Goal: Check status: Check status

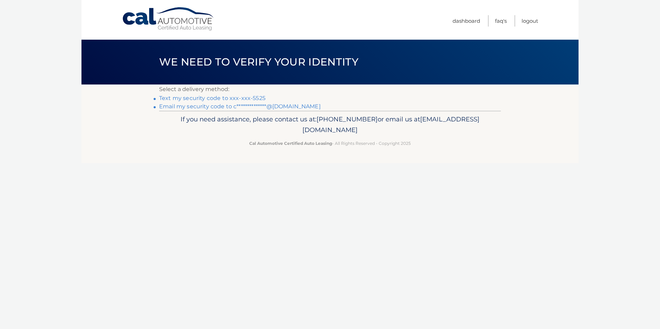
click at [229, 98] on link "Text my security code to xxx-xxx-5525" at bounding box center [212, 98] width 106 height 7
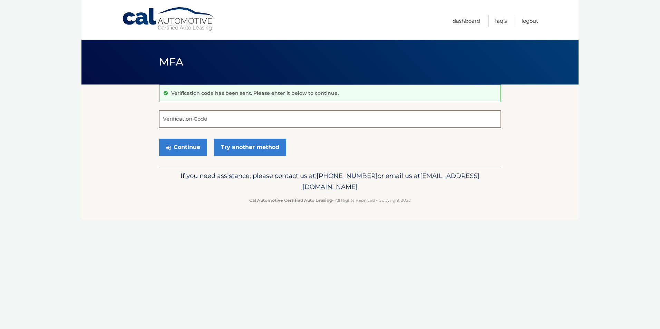
click at [196, 118] on input "Verification Code" at bounding box center [330, 118] width 342 height 17
type input "420328"
click at [182, 147] on button "Continue" at bounding box center [183, 147] width 48 height 17
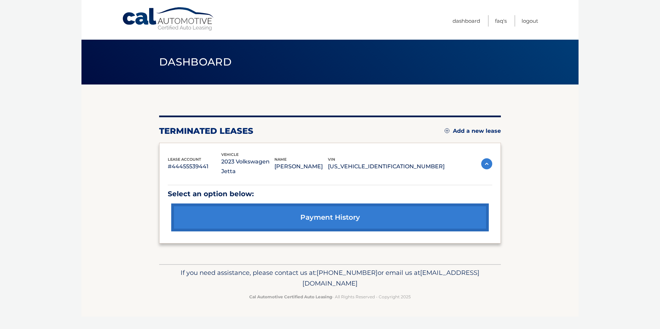
click at [272, 164] on p "2023 Volkswagen Jetta" at bounding box center [248, 166] width 54 height 19
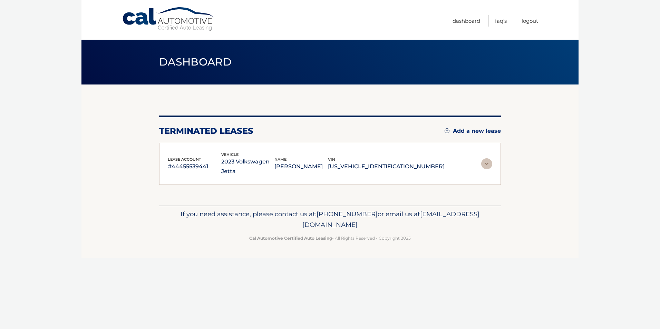
click at [485, 161] on img at bounding box center [486, 163] width 11 height 11
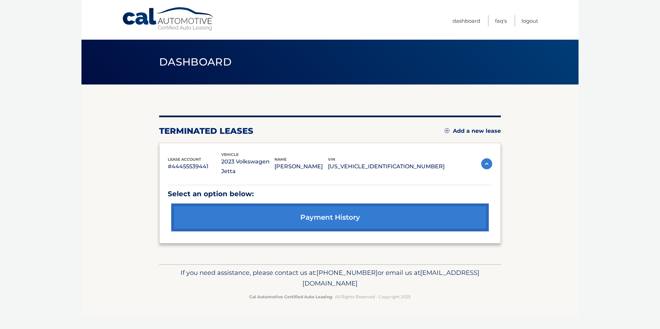
click at [285, 210] on link "payment history" at bounding box center [330, 218] width 318 height 28
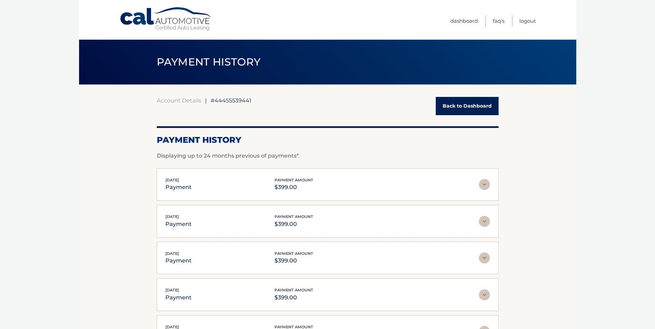
click at [483, 188] on img at bounding box center [484, 184] width 11 height 11
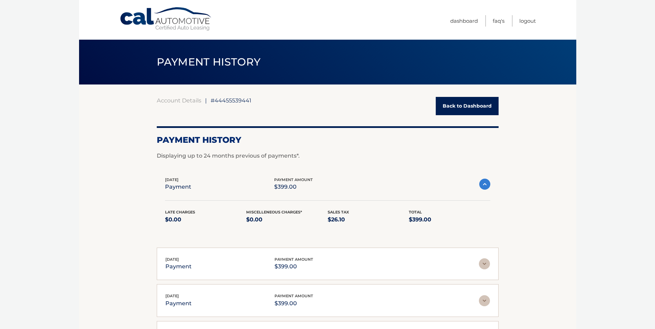
click at [483, 188] on img at bounding box center [484, 184] width 11 height 11
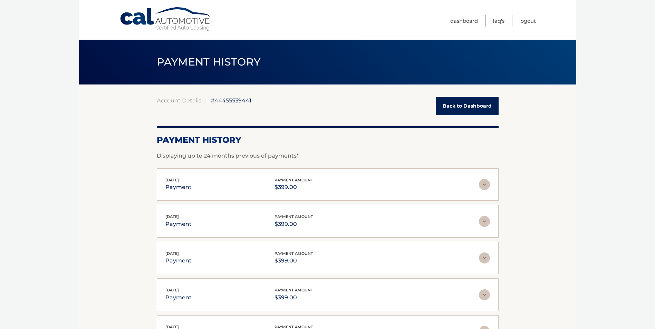
click at [465, 102] on link "Back to Dashboard" at bounding box center [467, 106] width 63 height 18
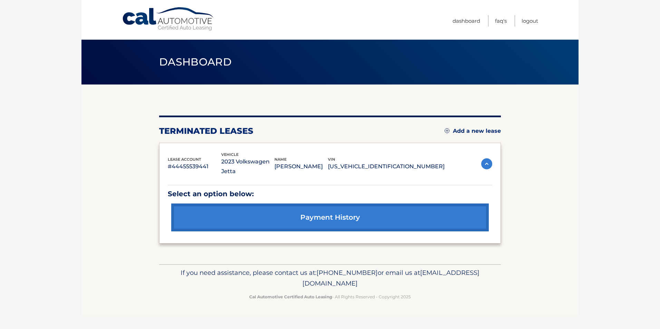
drag, startPoint x: 344, startPoint y: 158, endPoint x: 358, endPoint y: 159, distance: 14.5
click at [328, 162] on p "[PERSON_NAME]" at bounding box center [301, 167] width 54 height 10
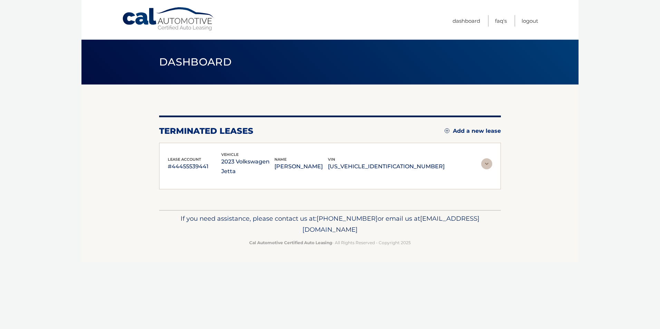
drag, startPoint x: 358, startPoint y: 159, endPoint x: 393, endPoint y: 164, distance: 35.0
click at [393, 164] on p "[US_VEHICLE_IDENTIFICATION_NUMBER]" at bounding box center [386, 167] width 117 height 10
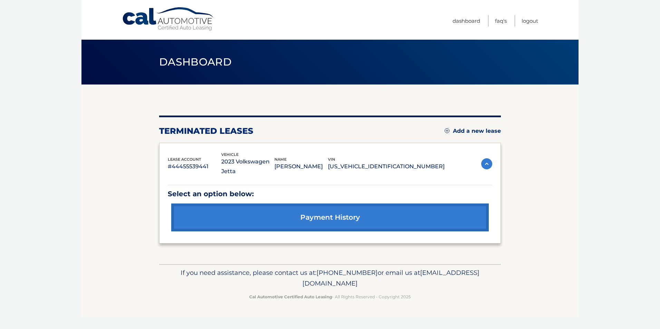
click at [194, 162] on p "#44455539441" at bounding box center [195, 167] width 54 height 10
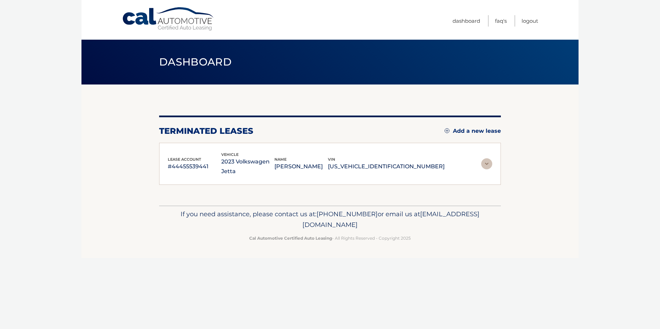
click at [483, 148] on div "lease account #44455539441 vehicle 2023 Volkswagen Jetta name [PERSON_NAME] vin…" at bounding box center [330, 164] width 342 height 42
click at [482, 152] on div "lease account #44455539441 vehicle 2023 Volkswagen Jetta name [PERSON_NAME] vin…" at bounding box center [330, 164] width 325 height 25
